Goal: Navigation & Orientation: Find specific page/section

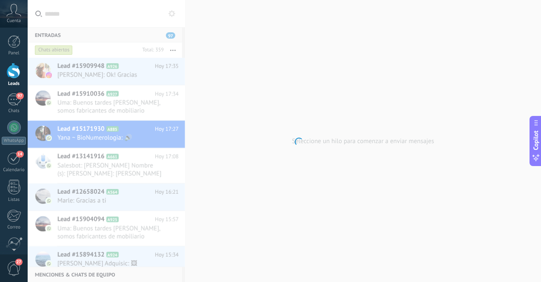
scroll to position [96, 0]
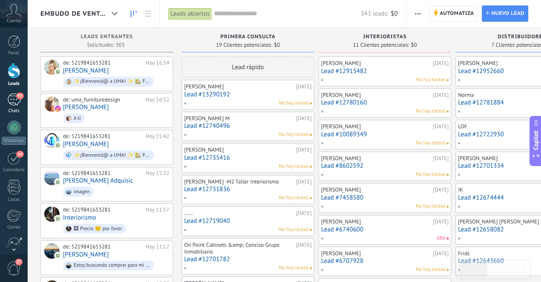
click at [14, 99] on div "97" at bounding box center [14, 100] width 14 height 12
